Goal: Subscribe to service/newsletter

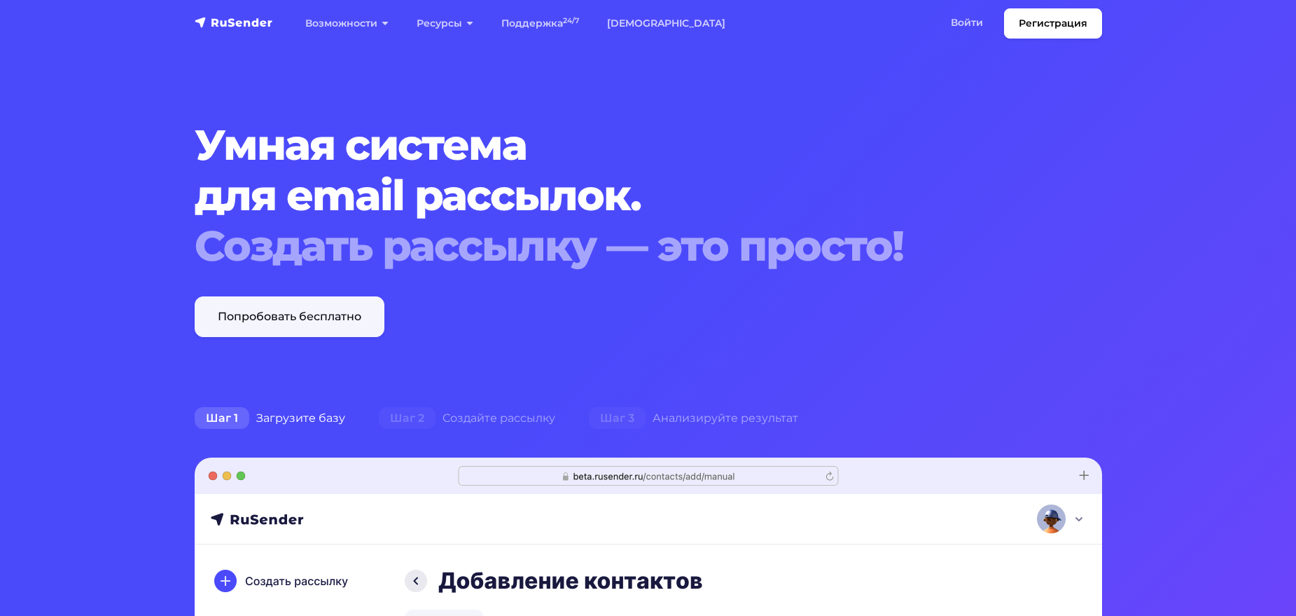
click at [319, 317] on link "Попробовать бесплатно" at bounding box center [290, 316] width 190 height 41
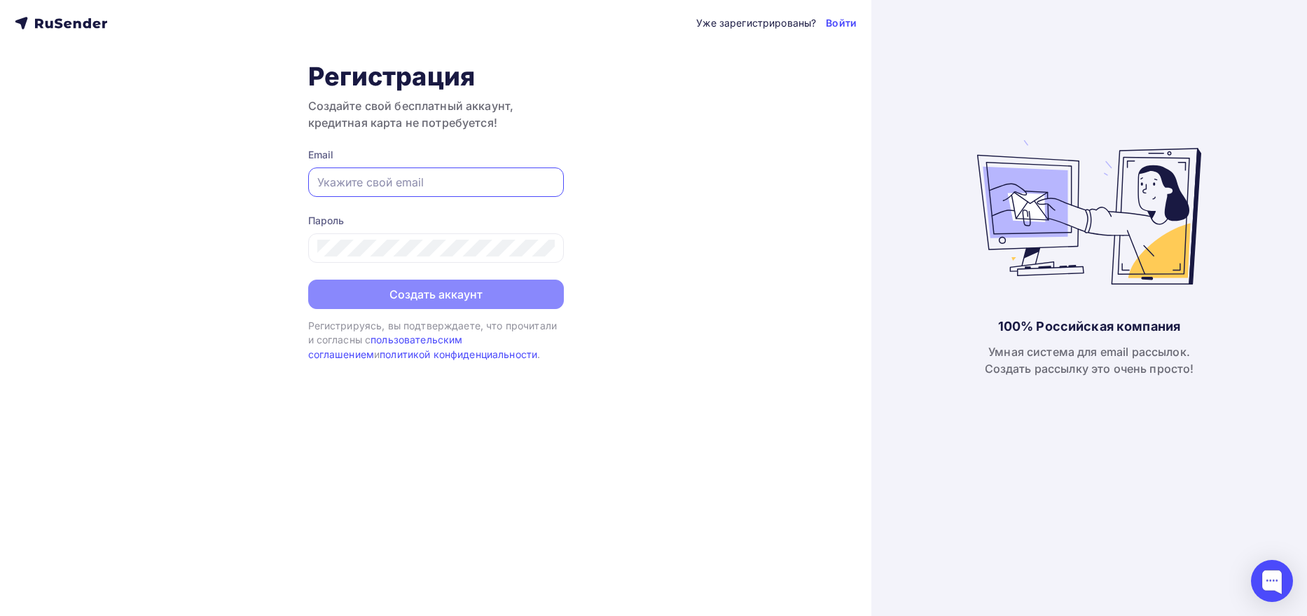
click at [374, 179] on input "text" at bounding box center [435, 182] width 237 height 17
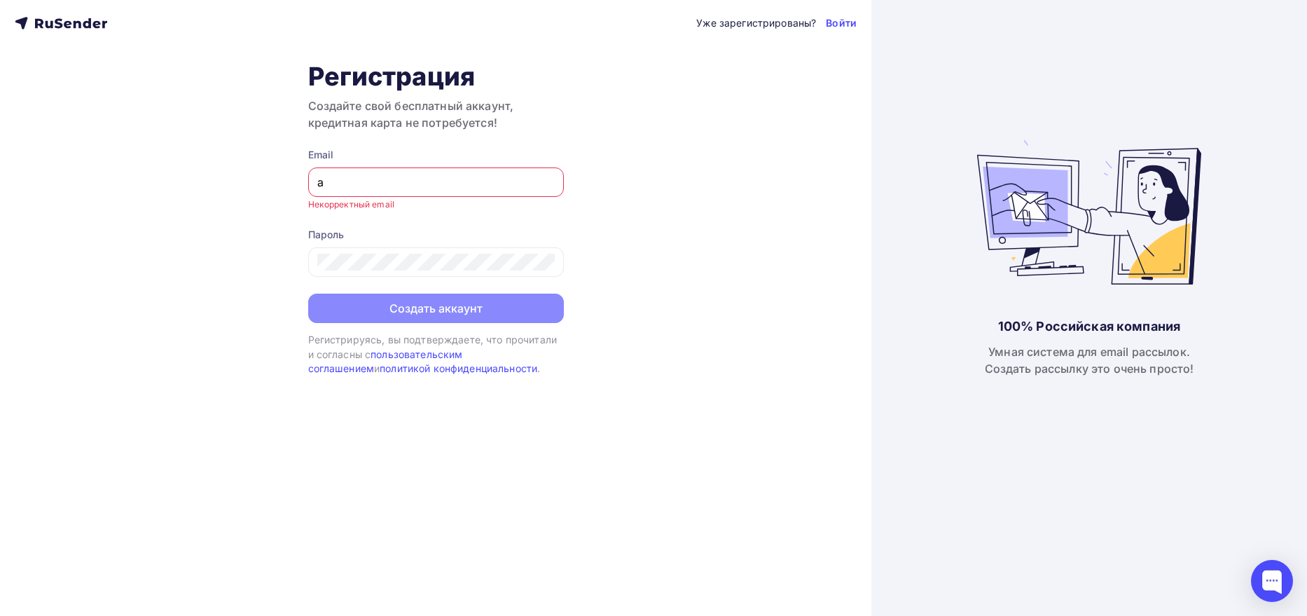
type input "a"
